Goal: Task Accomplishment & Management: Manage account settings

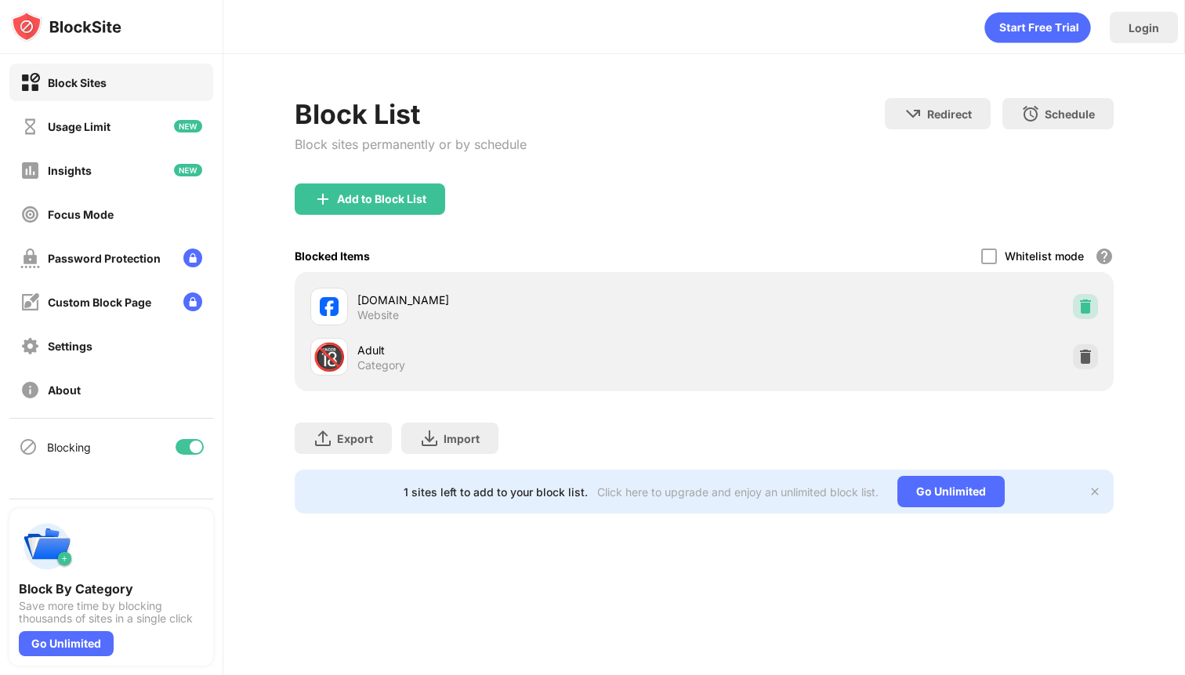
click at [1090, 306] on img at bounding box center [1085, 306] width 16 height 16
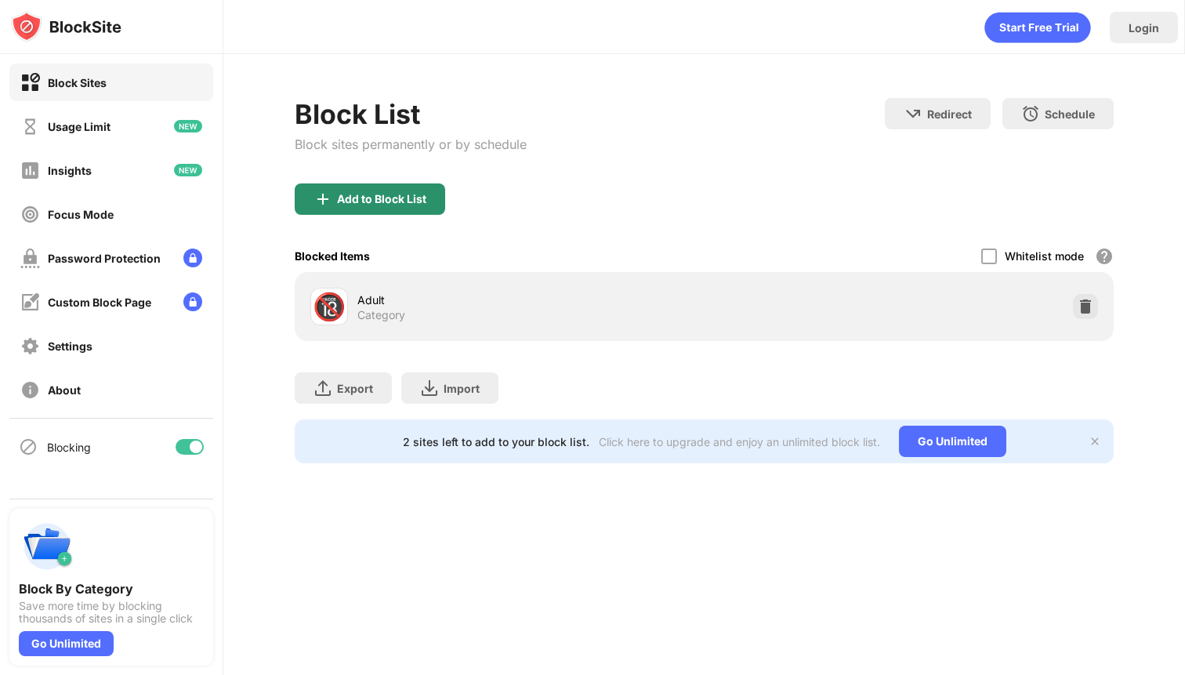
click at [397, 193] on div "Add to Block List" at bounding box center [381, 199] width 89 height 13
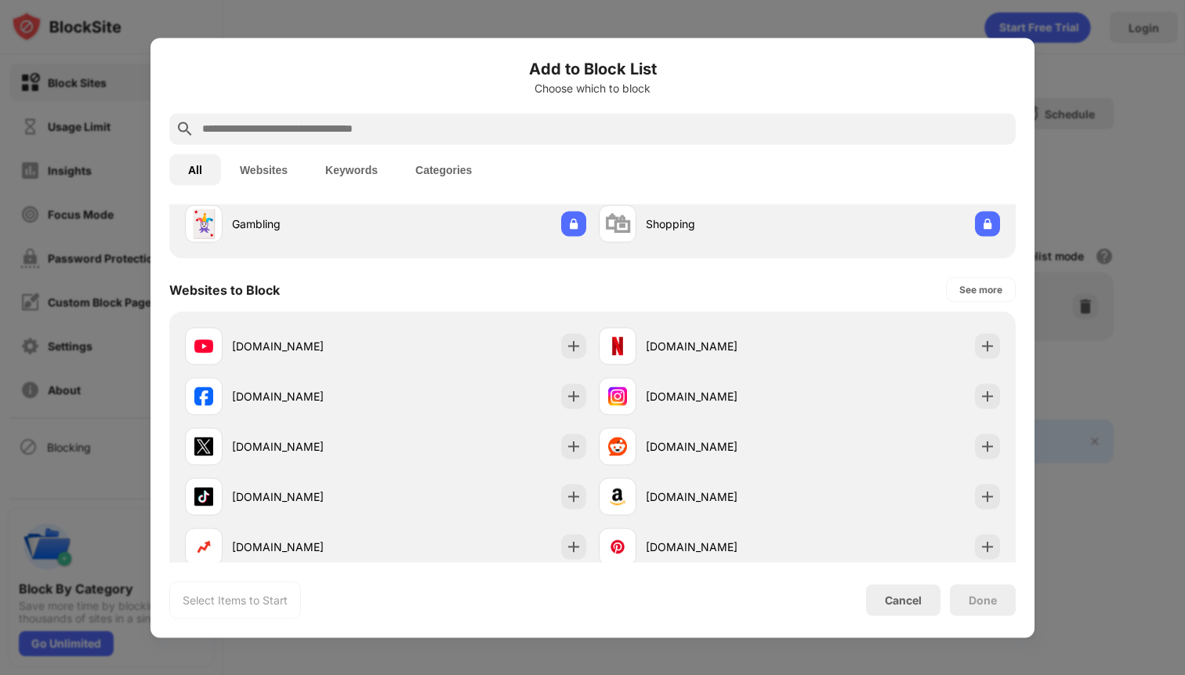
scroll to position [165, 0]
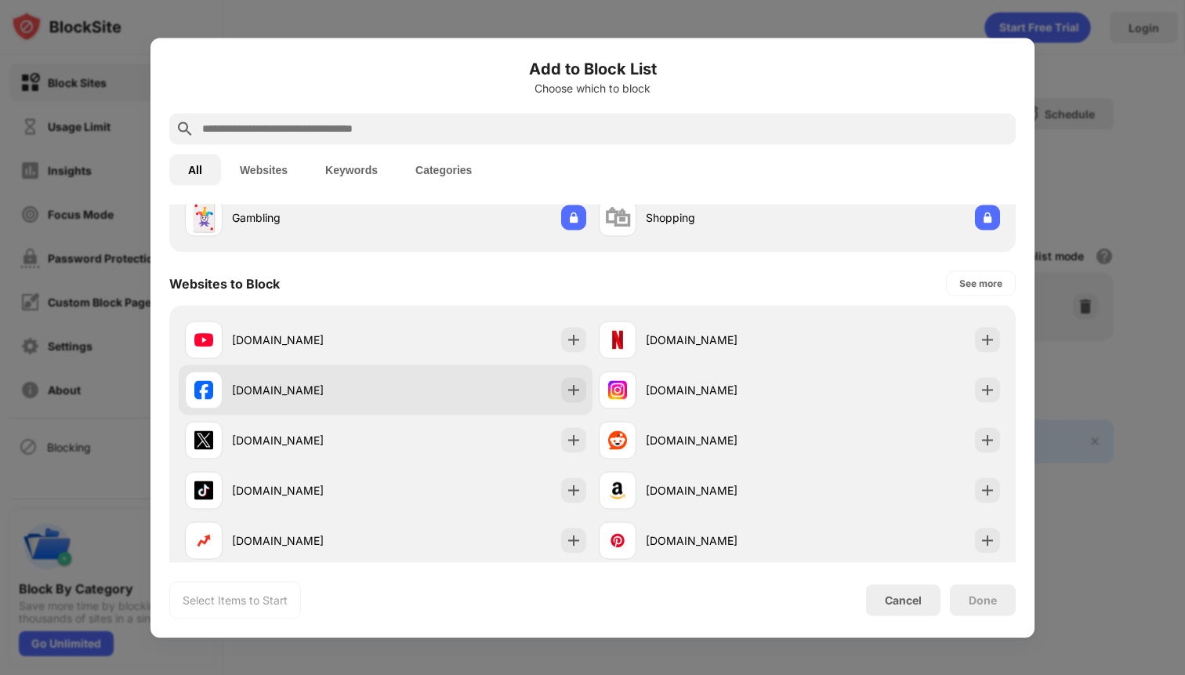
click at [486, 379] on div "facebook.com" at bounding box center [386, 389] width 414 height 50
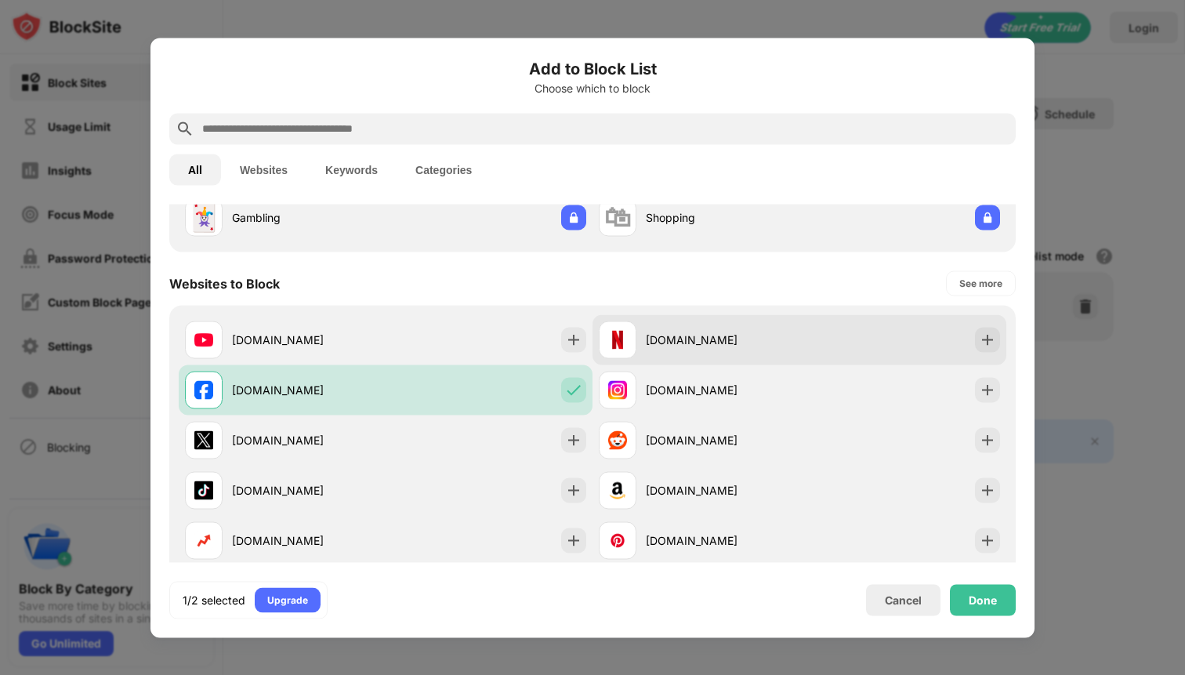
scroll to position [0, 0]
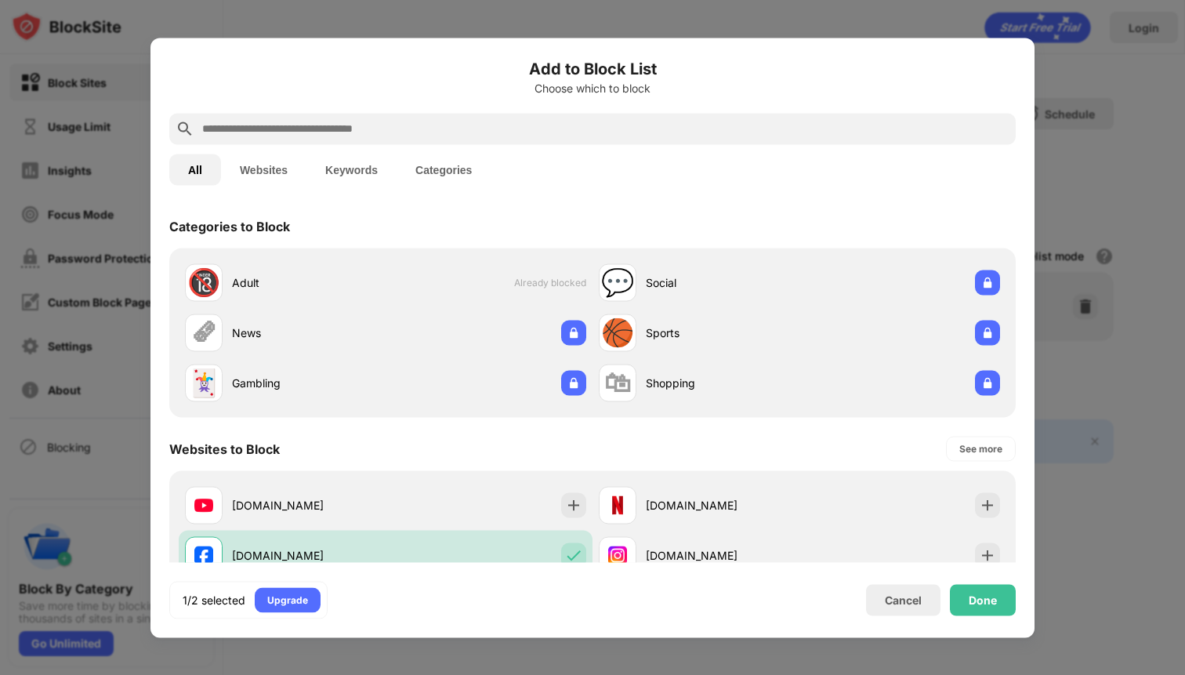
click at [1104, 96] on div at bounding box center [592, 337] width 1185 height 675
